Goal: Task Accomplishment & Management: Manage account settings

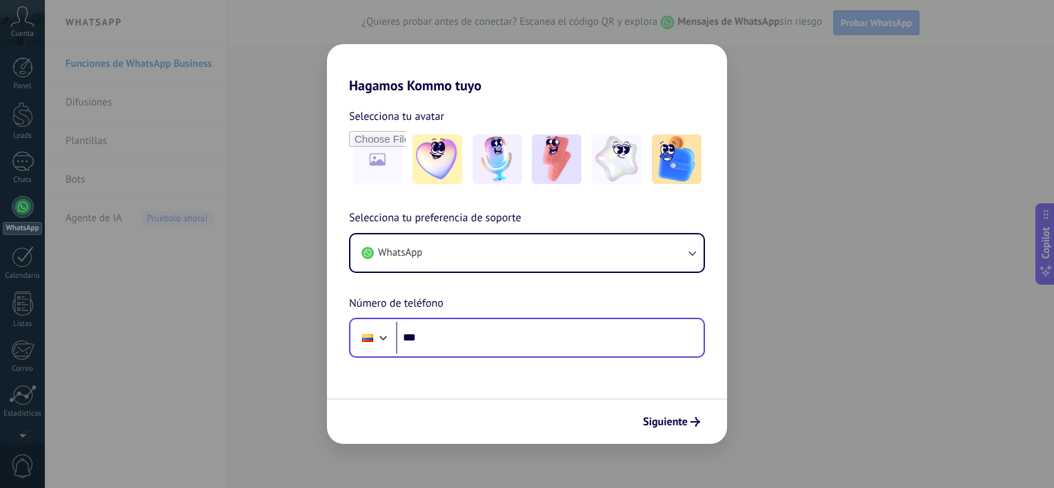
click at [530, 355] on div "Phone ***" at bounding box center [527, 338] width 356 height 40
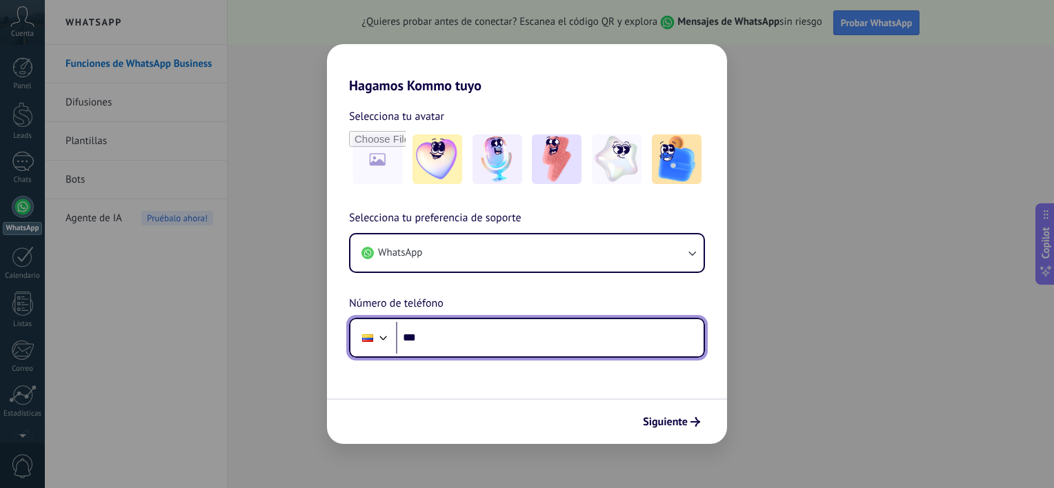
click at [579, 329] on input "***" at bounding box center [550, 338] width 308 height 32
type input "**"
type input "**********"
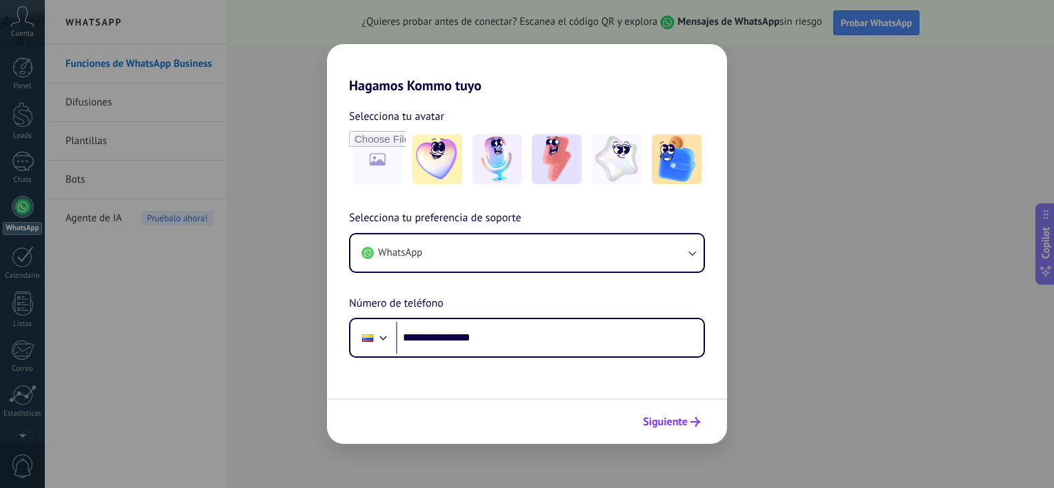
click at [667, 428] on button "Siguiente" at bounding box center [672, 421] width 70 height 23
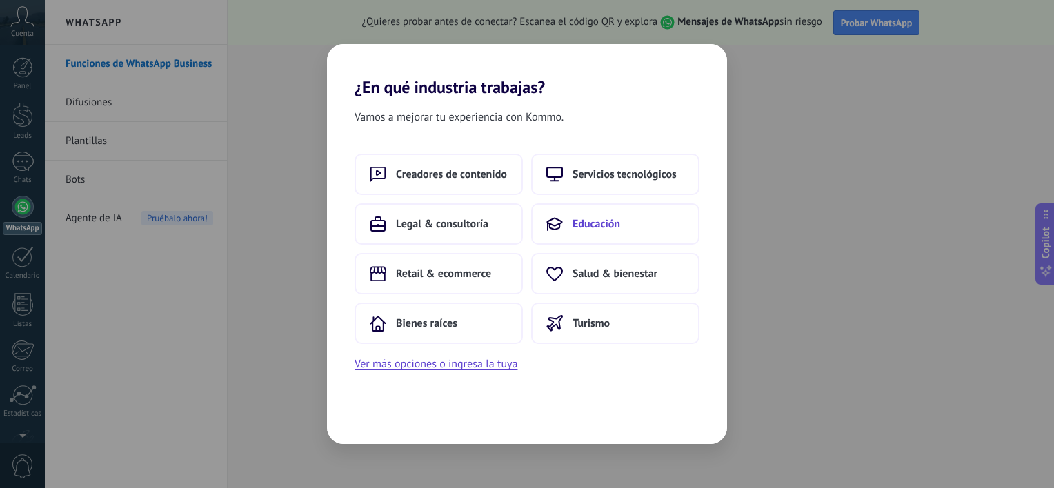
click at [592, 228] on span "Educación" at bounding box center [596, 224] width 48 height 14
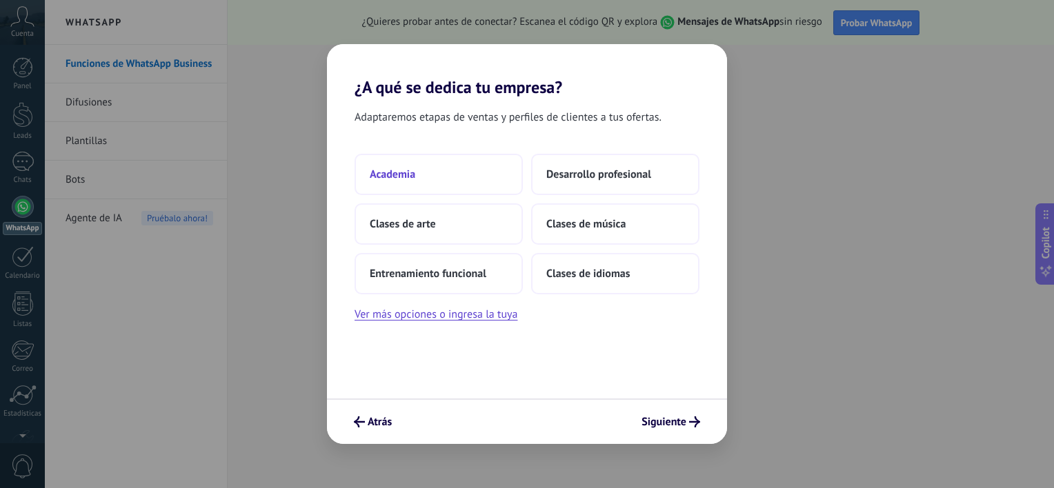
click at [390, 174] on span "Academia" at bounding box center [393, 175] width 46 height 14
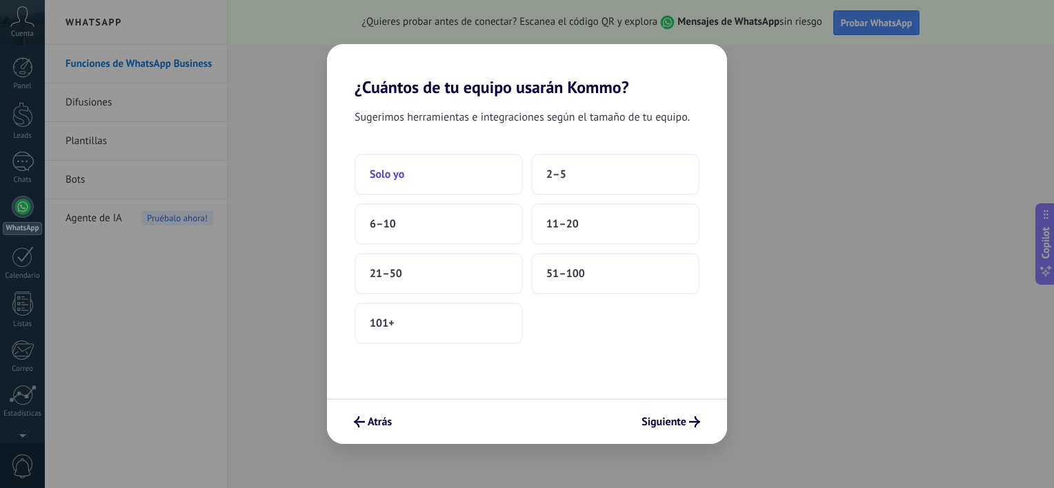
click at [408, 177] on button "Solo yo" at bounding box center [439, 174] width 168 height 41
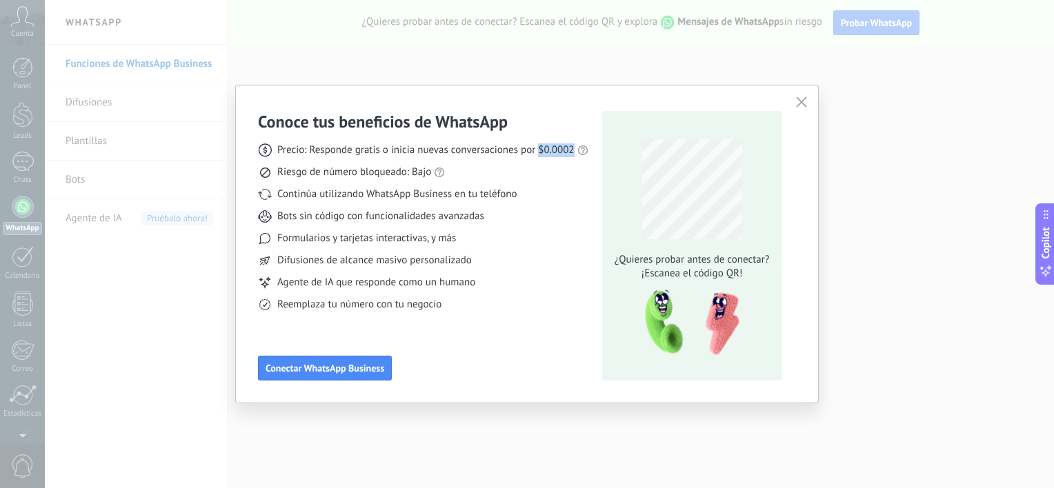
drag, startPoint x: 571, startPoint y: 146, endPoint x: 539, endPoint y: 149, distance: 32.5
click at [539, 149] on span "Precio: Responde gratis o inicia nuevas conversaciones por $0.0002" at bounding box center [425, 150] width 297 height 14
copy span "$0.0002"
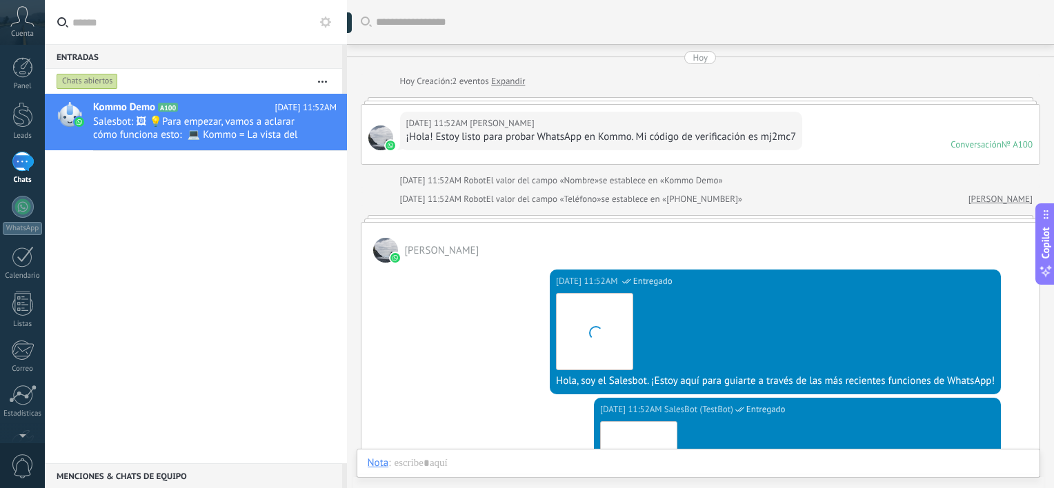
scroll to position [20, 0]
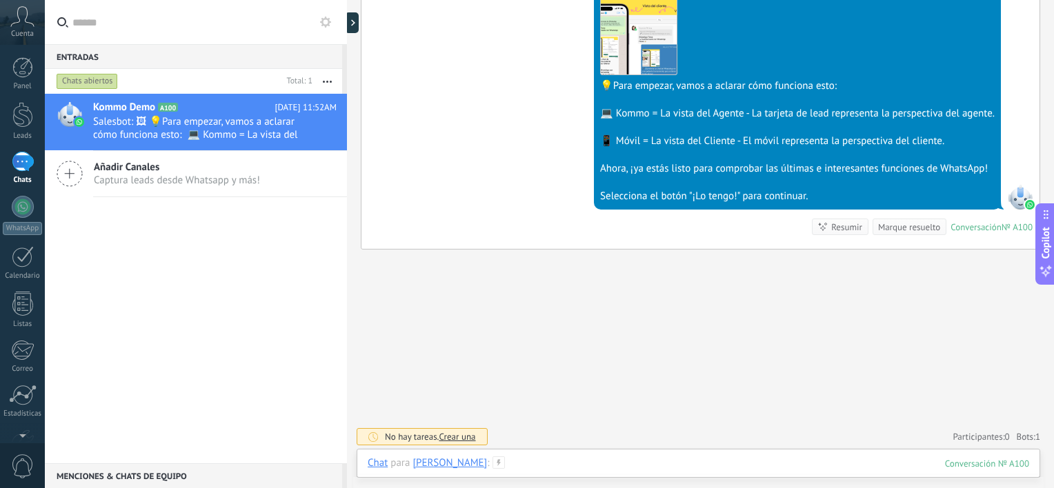
click at [535, 463] on div at bounding box center [698, 477] width 661 height 41
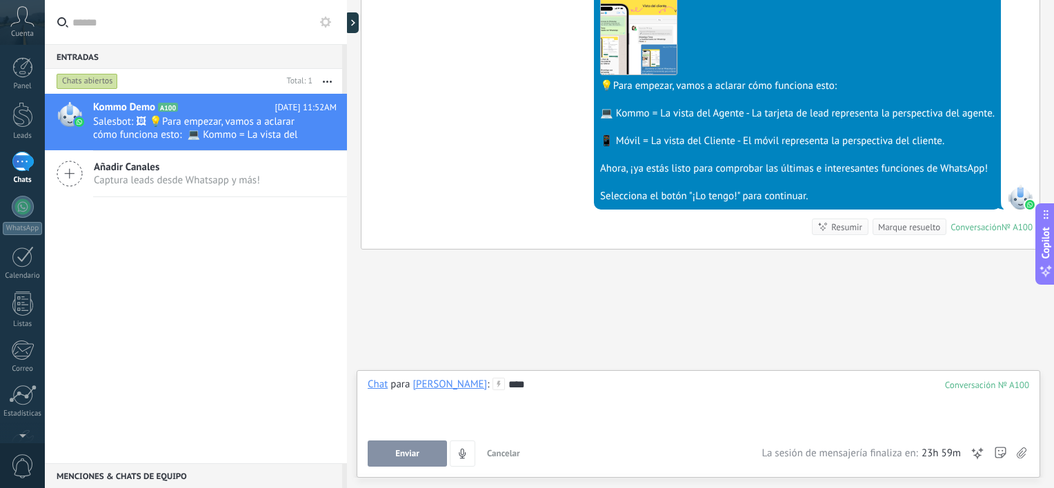
click at [396, 457] on span "Enviar" at bounding box center [407, 454] width 24 height 10
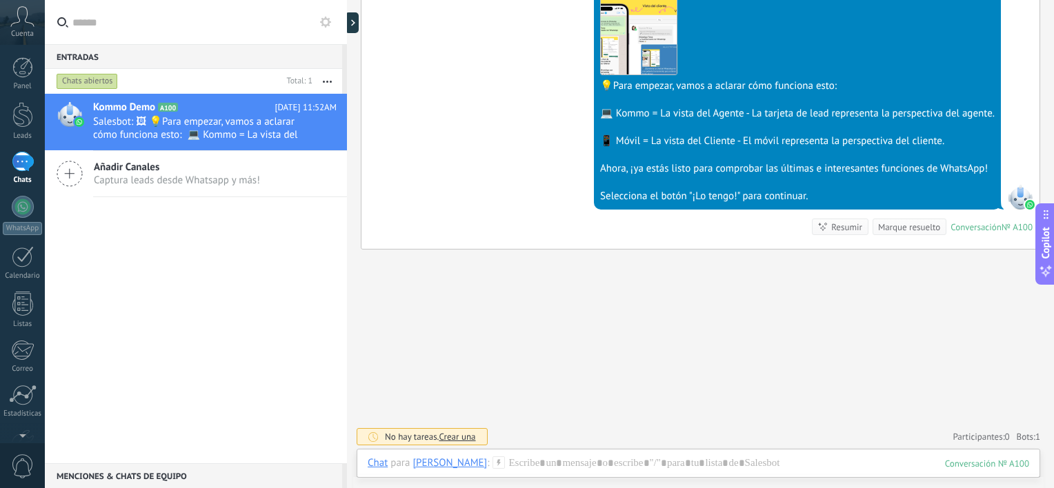
scroll to position [476, 0]
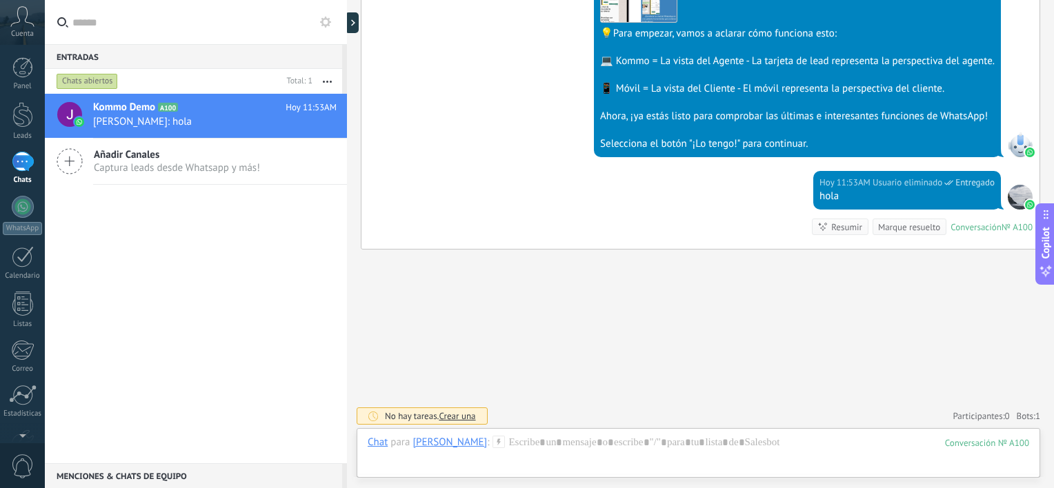
click at [635, 361] on div "Buscar Carga más Hoy Hoy Creación: 2 eventos Expandir Hoy 11:52AM Jorge ¡Hola! …" at bounding box center [700, 7] width 707 height 966
click at [21, 264] on div at bounding box center [23, 256] width 22 height 21
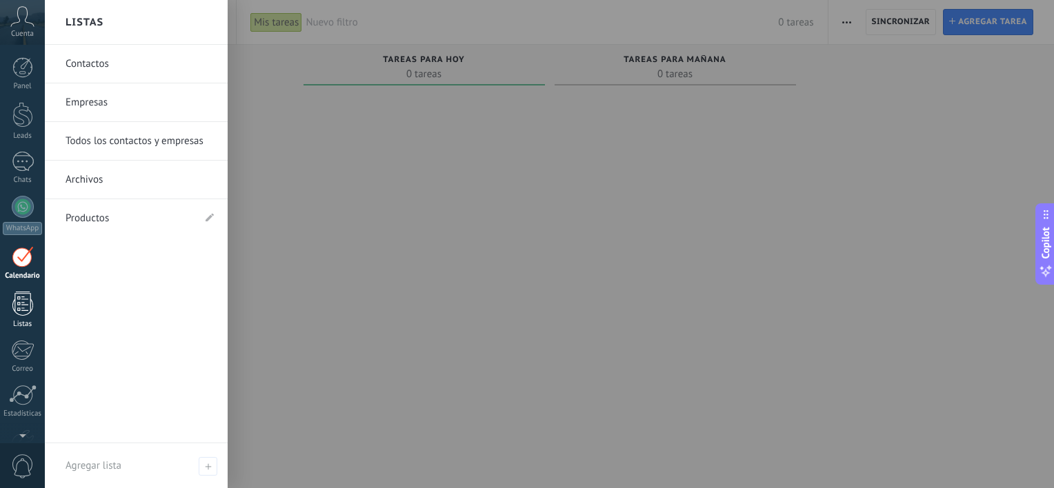
click at [26, 306] on div at bounding box center [22, 304] width 21 height 24
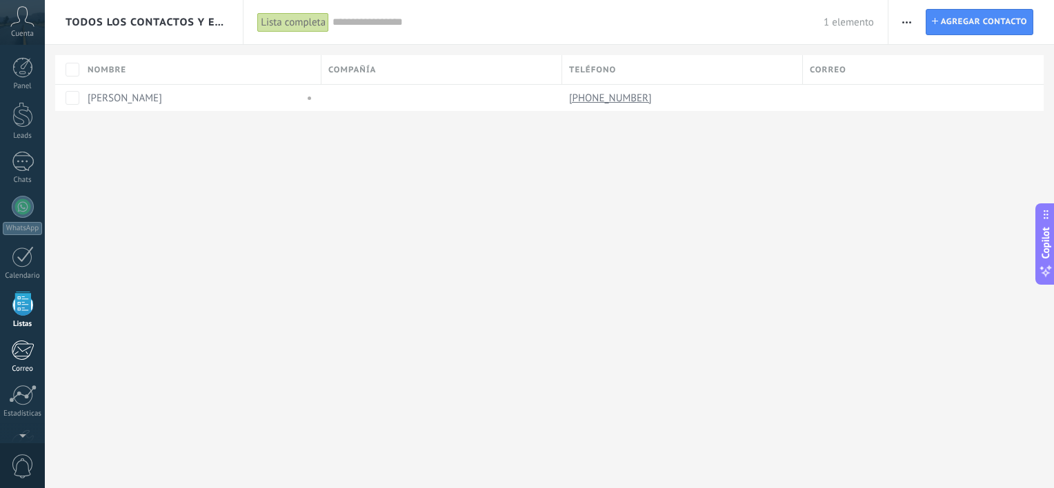
click at [23, 343] on div at bounding box center [22, 350] width 23 height 21
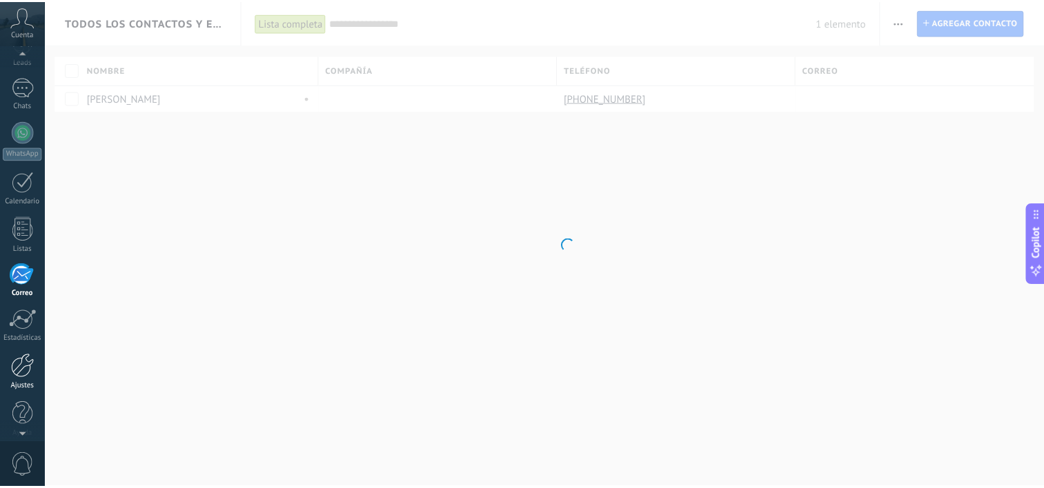
scroll to position [83, 0]
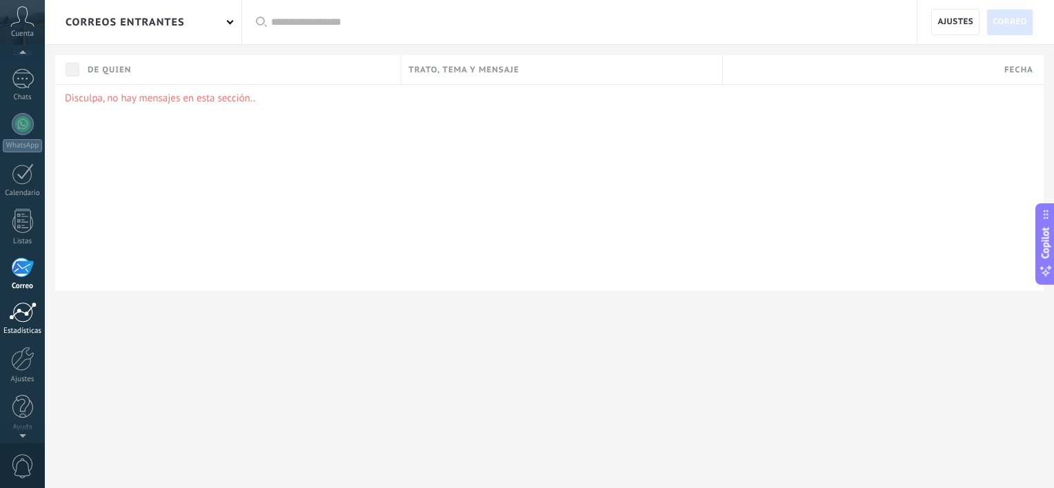
click at [20, 320] on div at bounding box center [23, 312] width 28 height 21
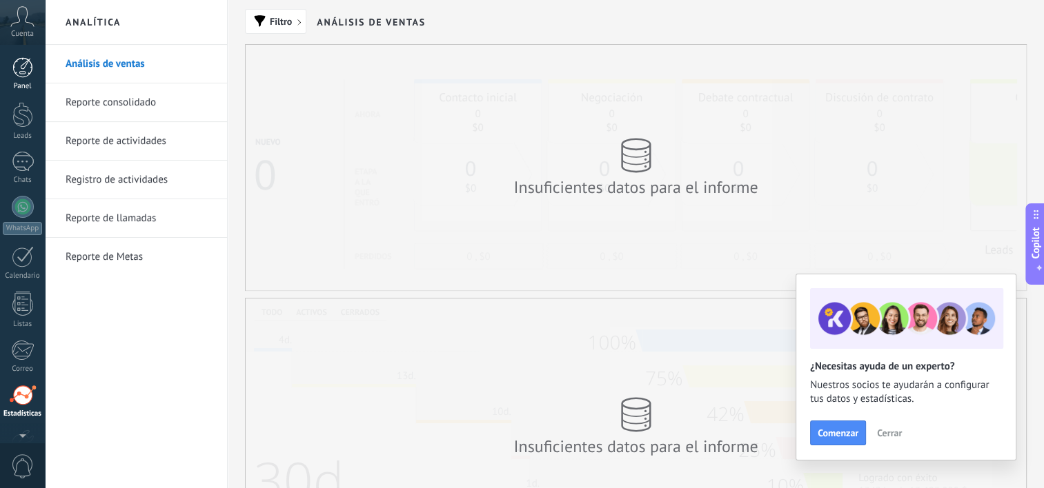
click at [21, 72] on div at bounding box center [22, 67] width 21 height 21
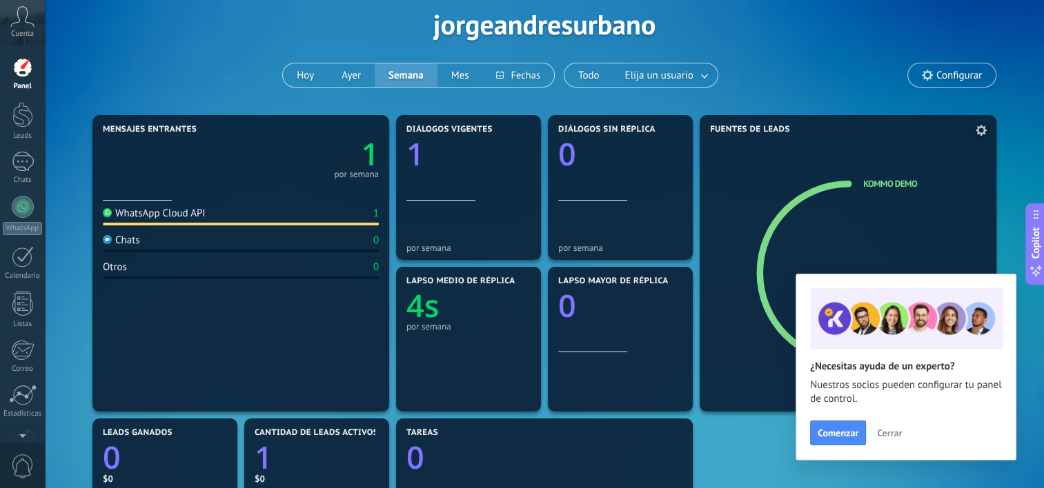
scroll to position [69, 0]
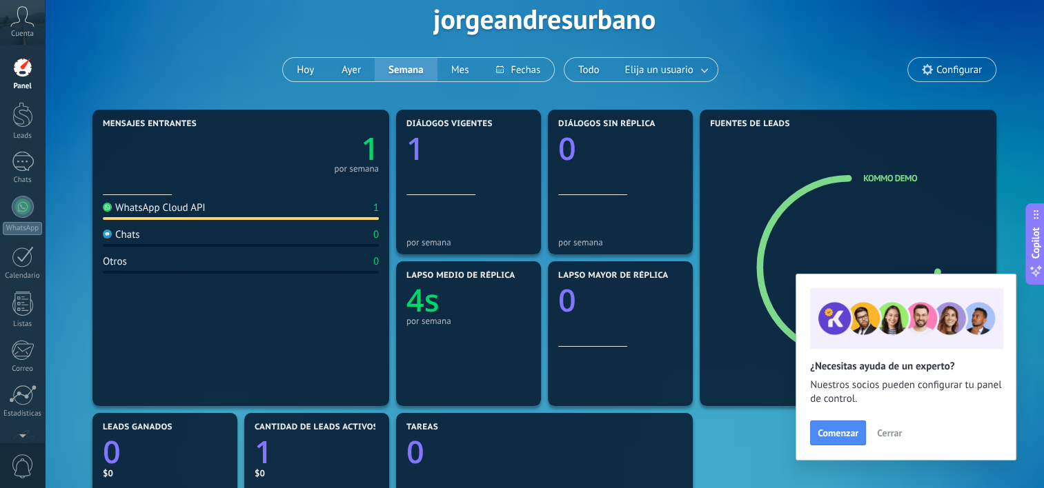
drag, startPoint x: 890, startPoint y: 434, endPoint x: 868, endPoint y: 424, distance: 23.5
click at [890, 433] on span "Cerrar" at bounding box center [889, 433] width 25 height 10
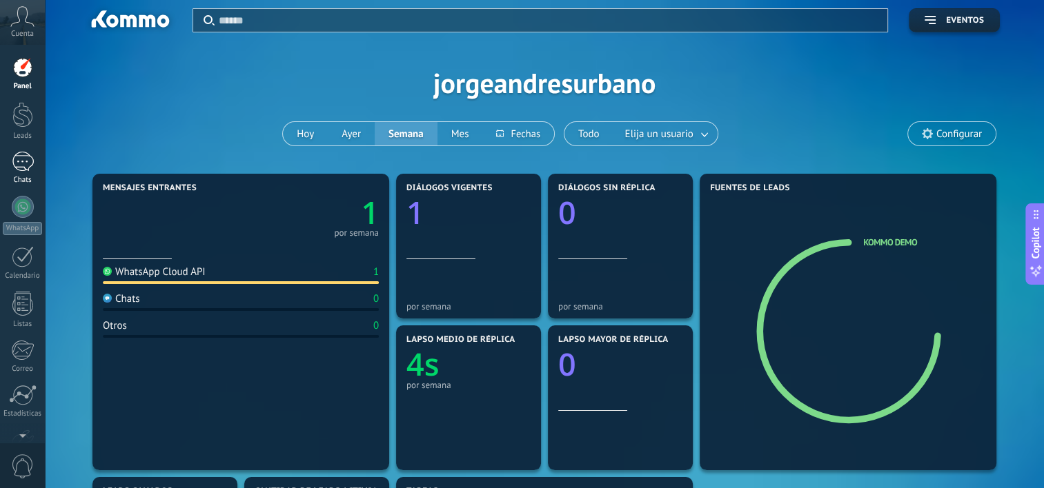
scroll to position [0, 0]
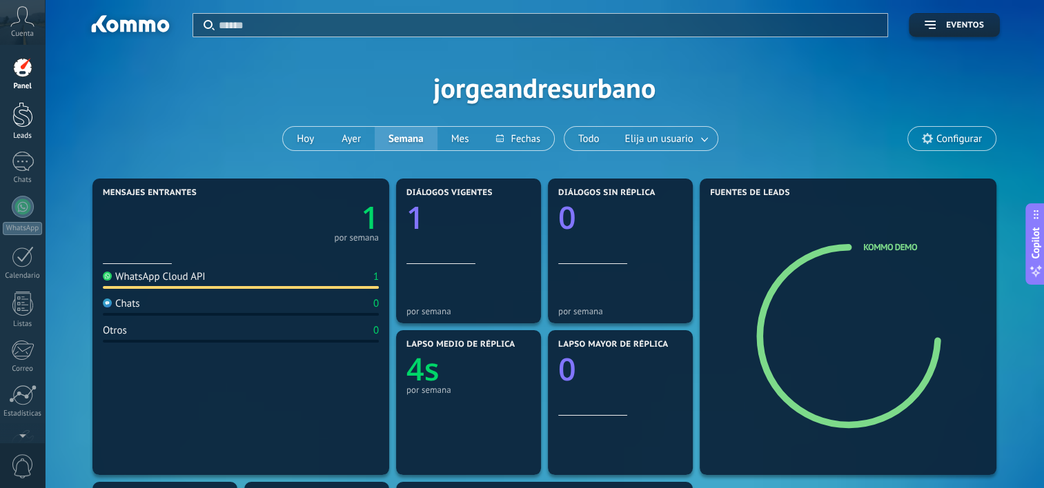
click at [15, 110] on div at bounding box center [22, 115] width 21 height 26
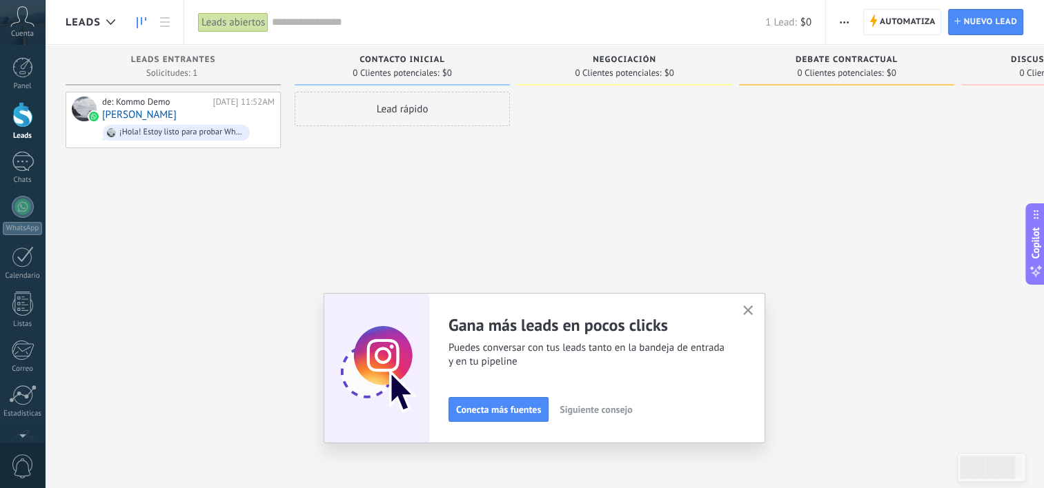
click at [419, 235] on div "Lead rápido" at bounding box center [402, 246] width 215 height 308
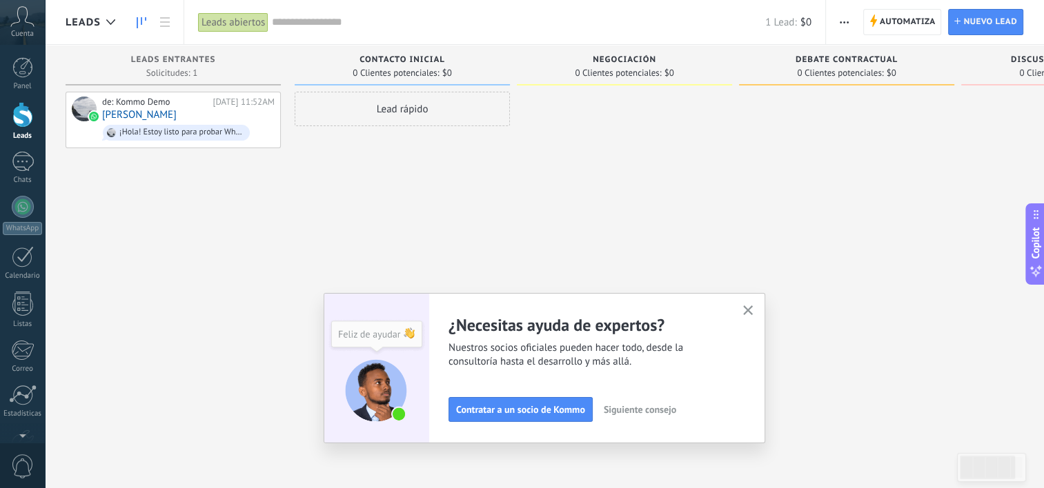
click at [753, 307] on icon "button" at bounding box center [748, 311] width 10 height 10
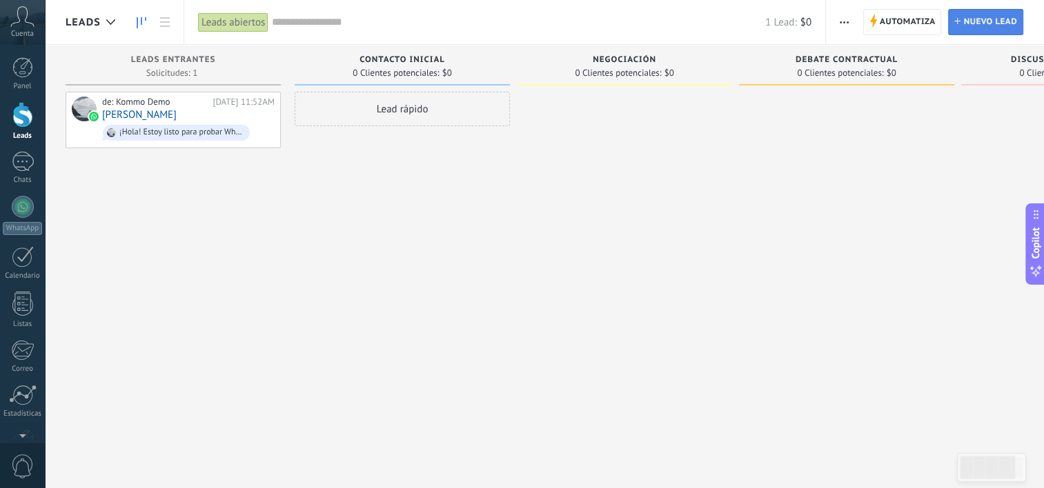
click at [967, 24] on span "Nuevo lead" at bounding box center [990, 22] width 54 height 25
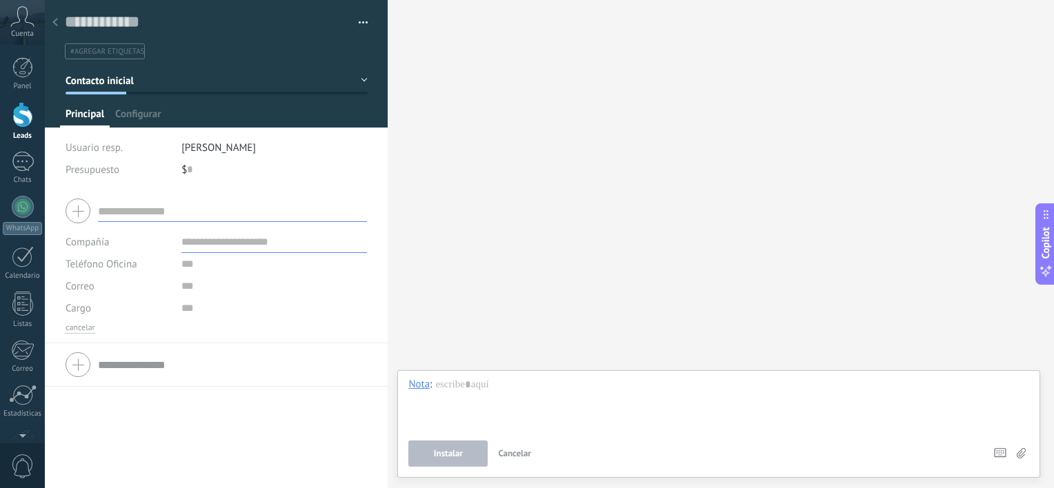
click at [513, 455] on span "Cancelar" at bounding box center [514, 454] width 33 height 12
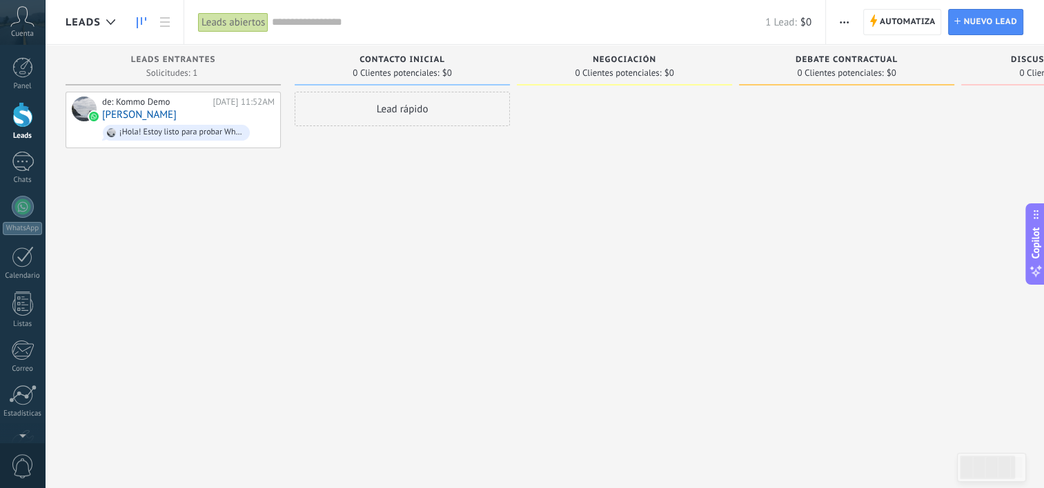
drag, startPoint x: 532, startPoint y: 262, endPoint x: 524, endPoint y: 252, distance: 12.8
click at [532, 262] on div at bounding box center [624, 246] width 215 height 308
click at [399, 108] on div "Lead rápido" at bounding box center [402, 109] width 215 height 34
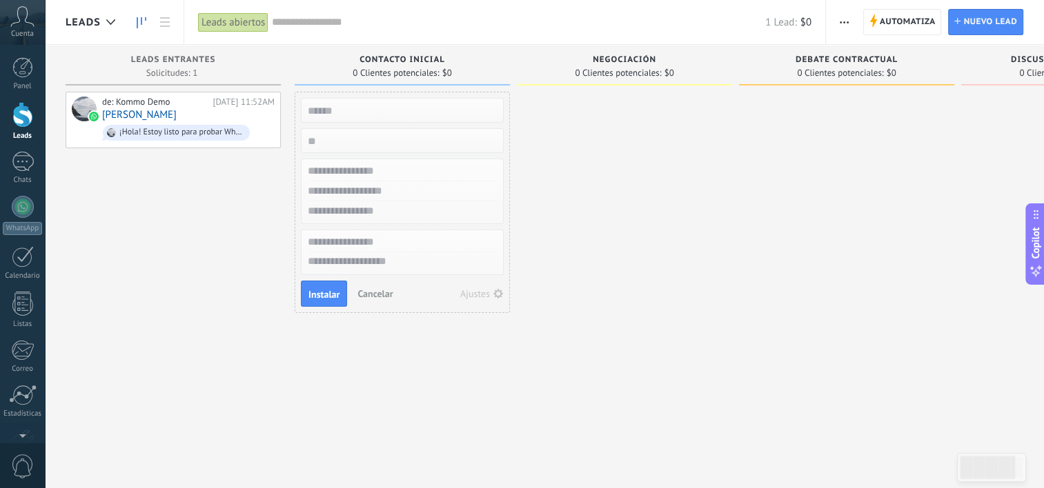
click at [657, 232] on div at bounding box center [624, 246] width 215 height 308
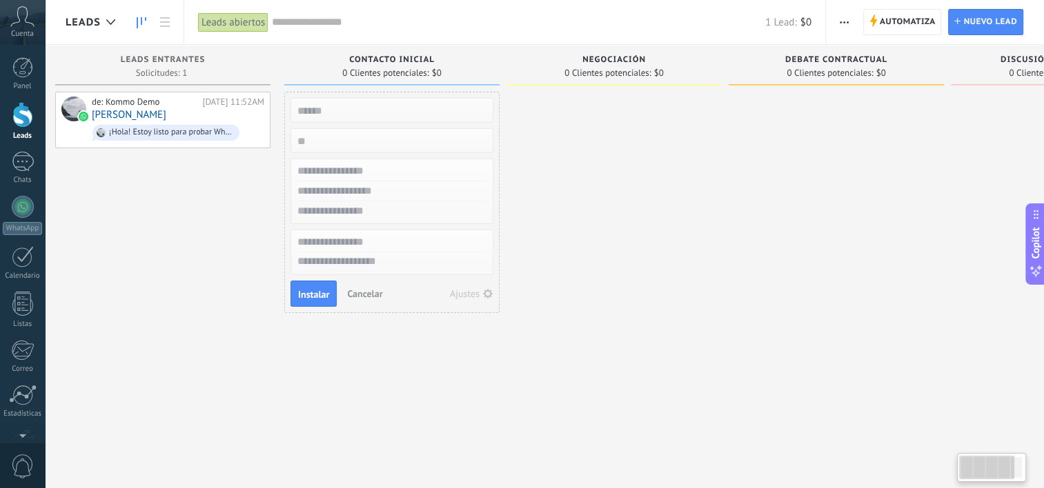
drag, startPoint x: 973, startPoint y: 476, endPoint x: 934, endPoint y: 463, distance: 41.2
click at [924, 476] on body ".abccls-1,.abccls-2{fill-rule:evenodd}.abccls-2{fill:#fff} .abfcls-1{fill:none}…" at bounding box center [522, 244] width 1044 height 488
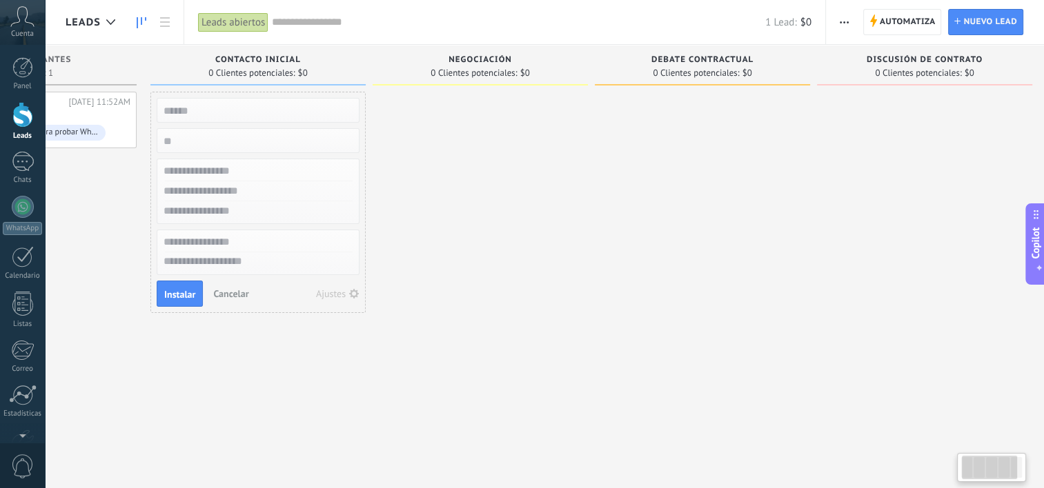
drag, startPoint x: 919, startPoint y: 355, endPoint x: 704, endPoint y: 353, distance: 214.5
click at [777, 363] on div "Leads Entrantes Solicitudes: 1 0 0 0 1 0 0 0 1 de: Kommo Demo Hoy 11:52AM Jorge…" at bounding box center [486, 222] width 1131 height 355
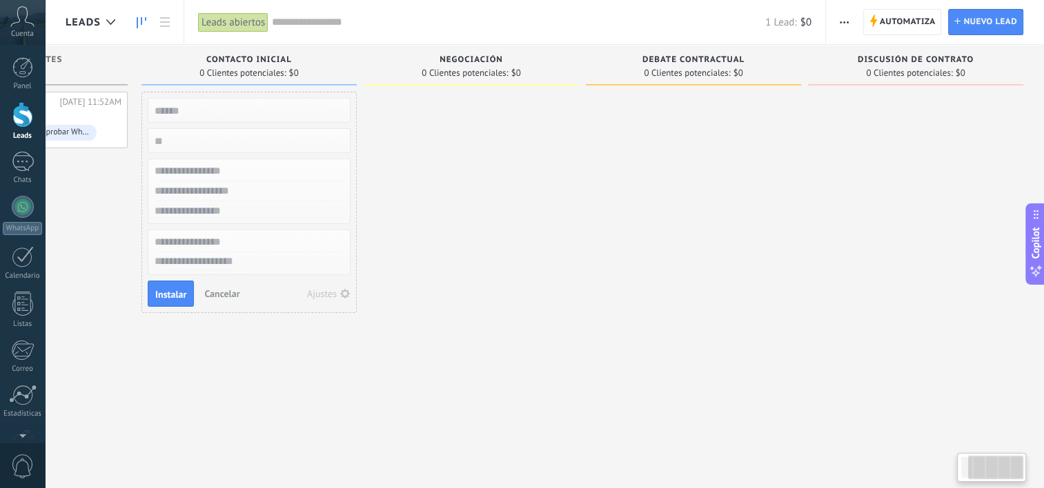
drag, startPoint x: 963, startPoint y: 316, endPoint x: 797, endPoint y: 334, distance: 166.5
click at [797, 334] on div "Leads Entrantes Solicitudes: 1 0 0 0 1 0 0 0 1 de: Kommo Demo Hoy 11:52AM Jorge…" at bounding box center [477, 222] width 1131 height 355
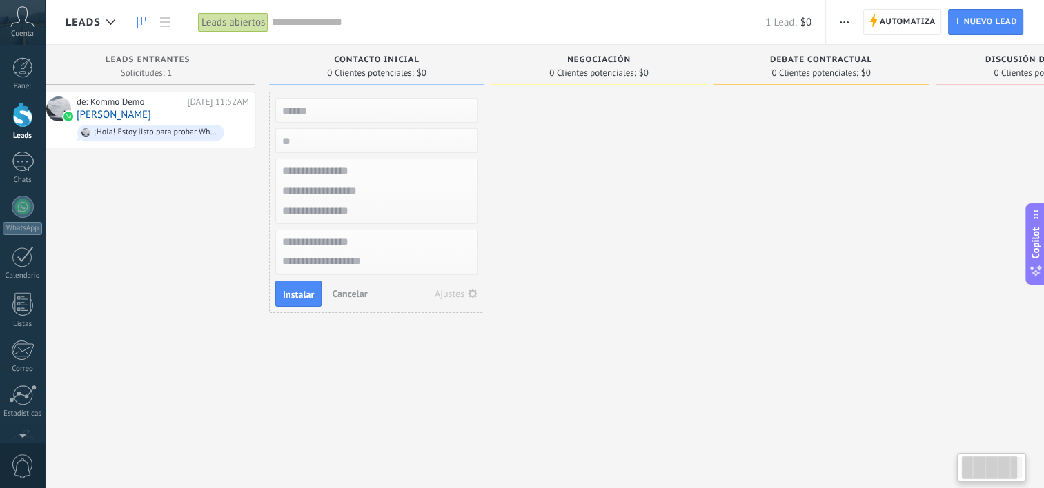
scroll to position [0, 0]
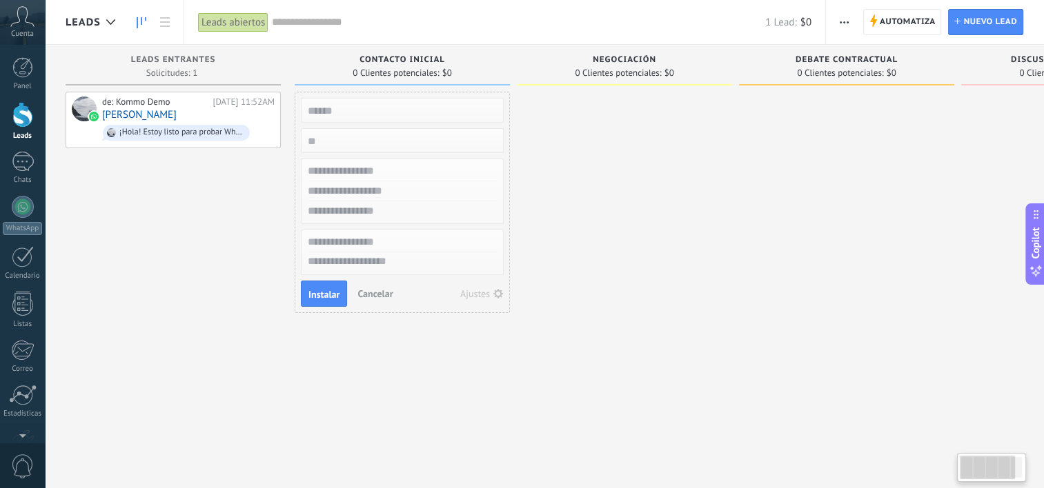
drag, startPoint x: 535, startPoint y: 328, endPoint x: 820, endPoint y: 342, distance: 285.2
click at [820, 342] on div "Leads Entrantes Solicitudes: 1 0 0 0 1 0 0 0 1 de: Kommo Demo Hoy 11:52AM Jorge…" at bounding box center [631, 222] width 1131 height 355
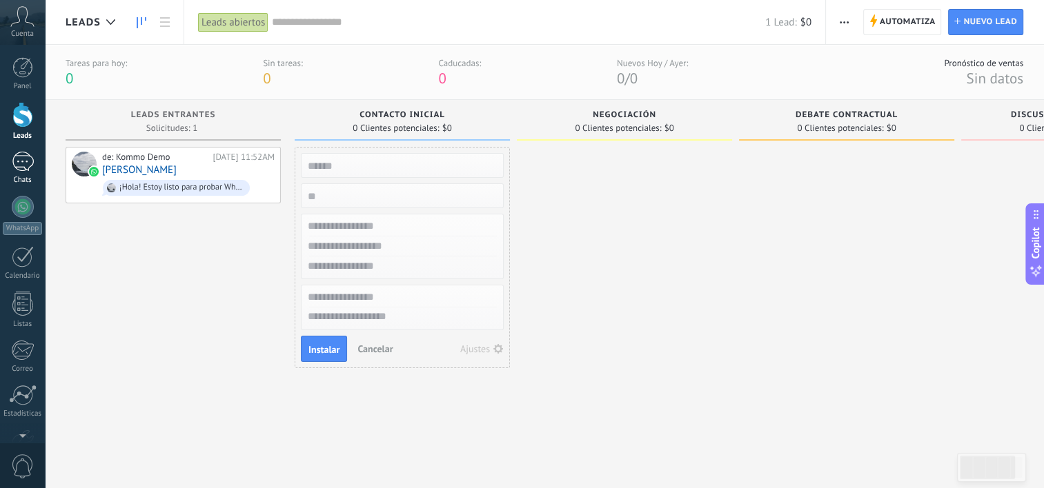
click at [22, 165] on div "1" at bounding box center [23, 162] width 22 height 20
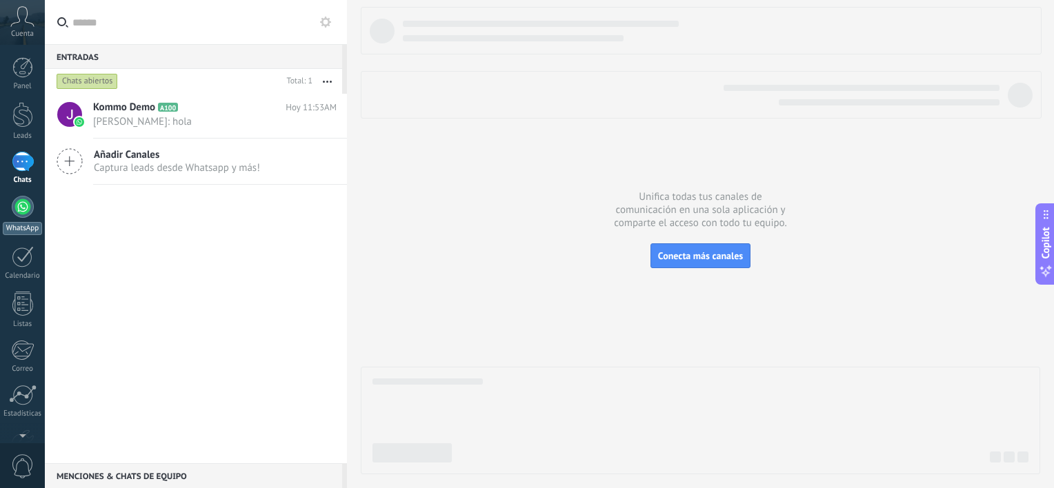
click at [23, 202] on div at bounding box center [23, 207] width 22 height 22
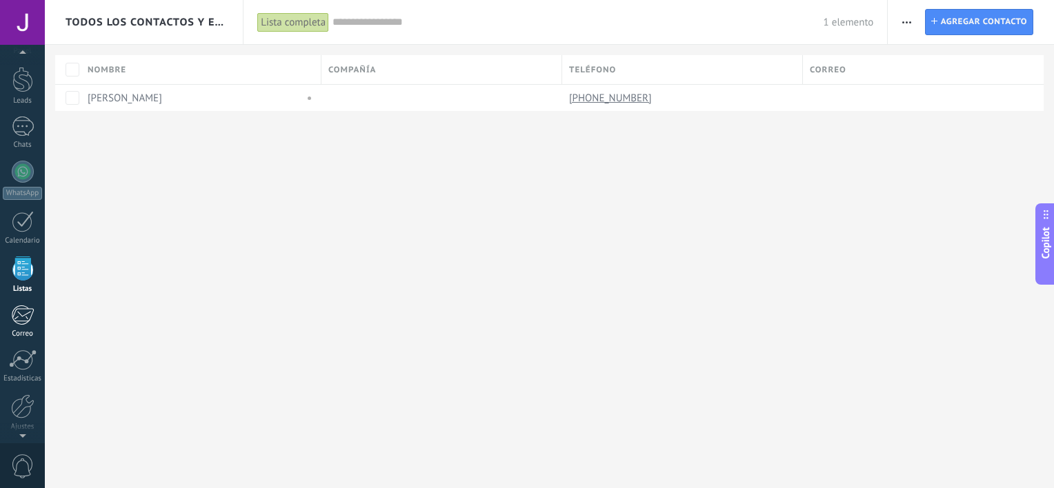
click at [22, 321] on div at bounding box center [22, 315] width 23 height 21
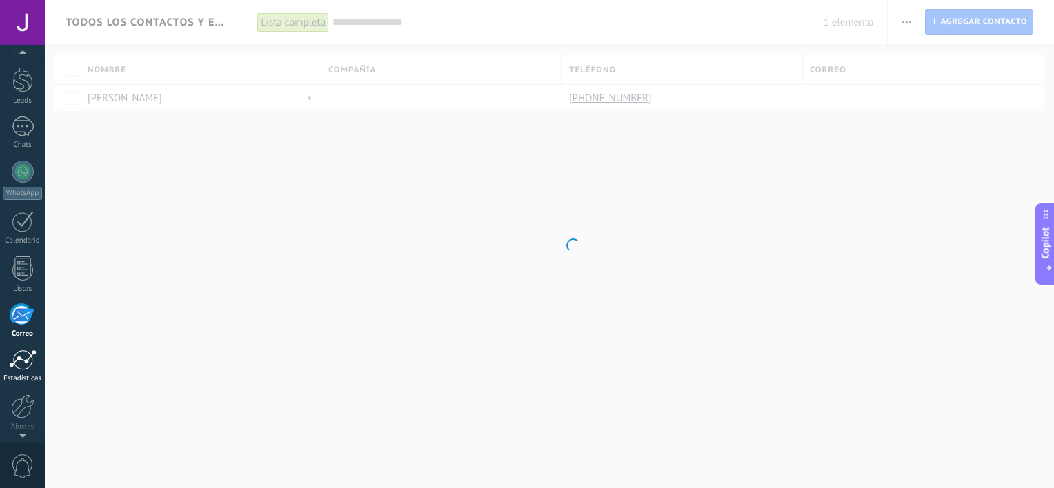
scroll to position [83, 0]
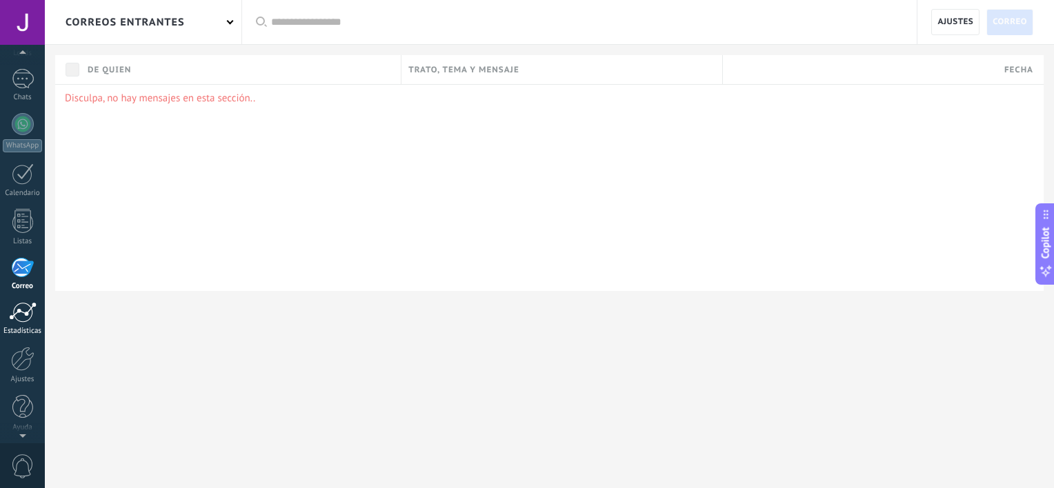
click at [23, 306] on div at bounding box center [23, 312] width 28 height 21
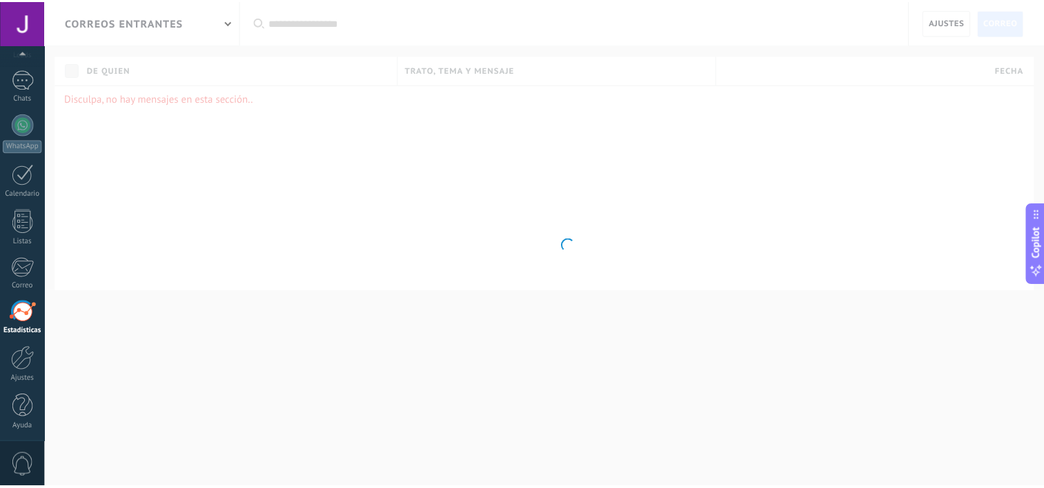
scroll to position [85, 0]
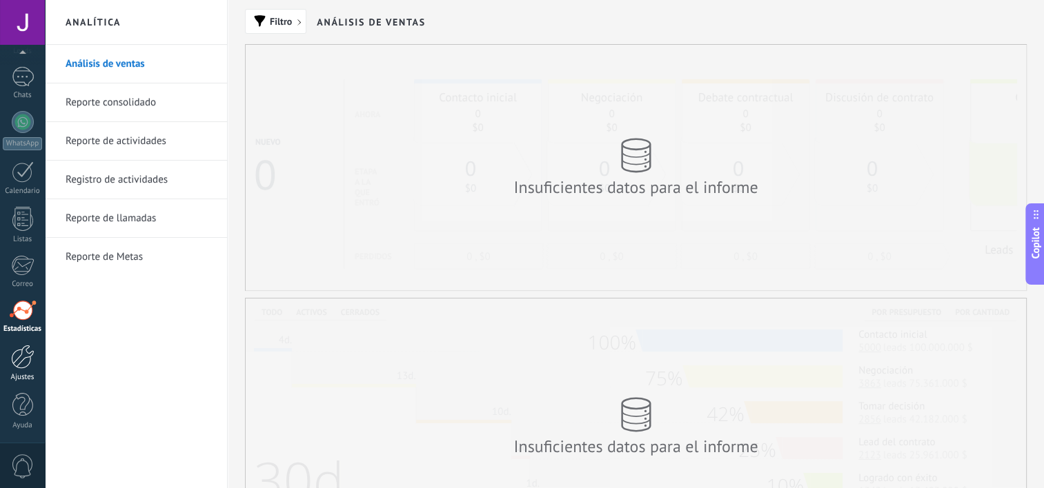
click at [26, 359] on div at bounding box center [22, 357] width 23 height 24
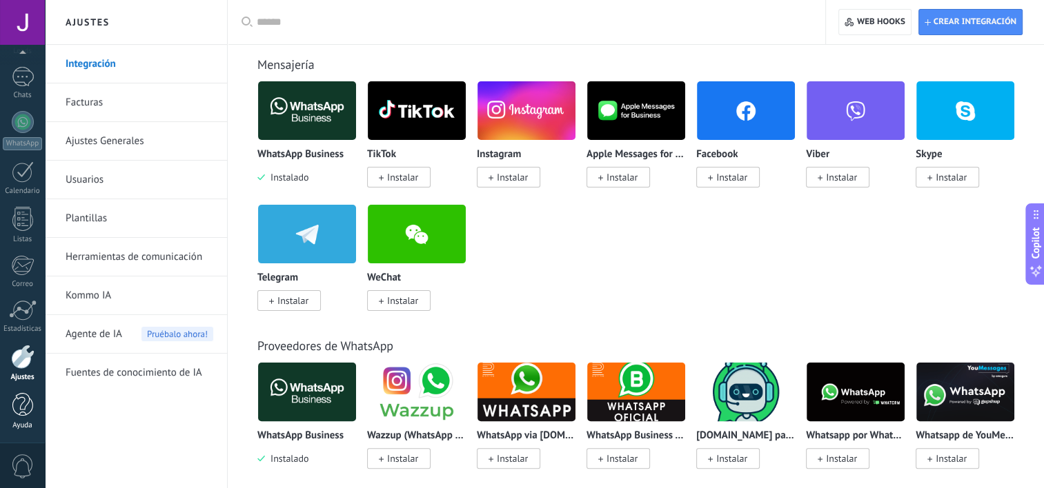
scroll to position [276, 0]
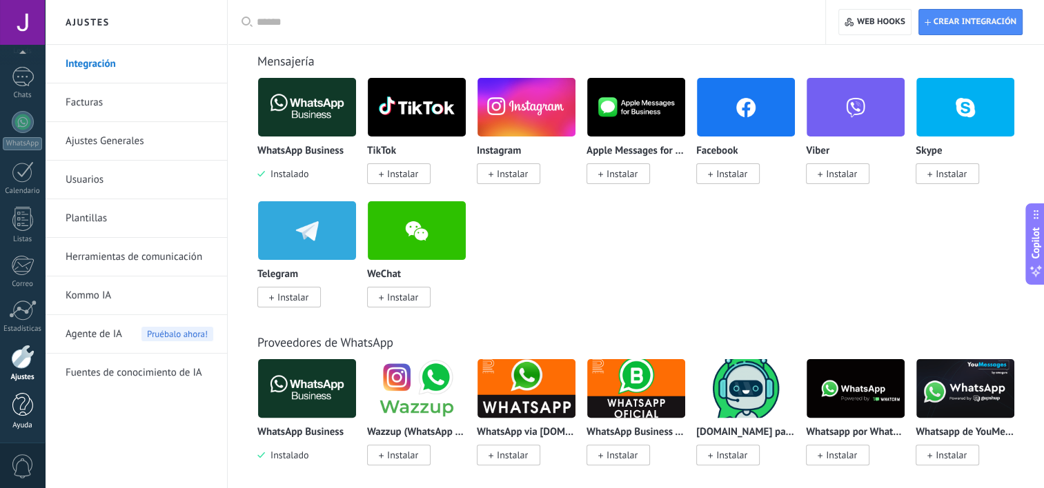
click at [20, 408] on div at bounding box center [22, 405] width 21 height 24
